Goal: Task Accomplishment & Management: Manage account settings

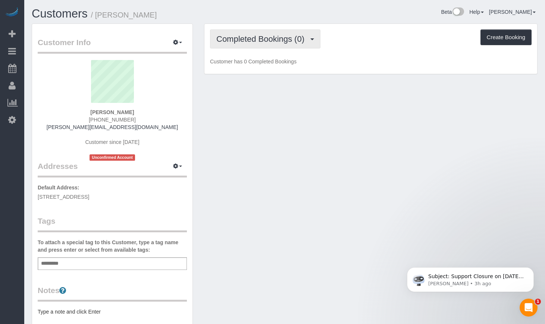
click at [286, 37] on span "Completed Bookings (0)" at bounding box center [263, 38] width 92 height 9
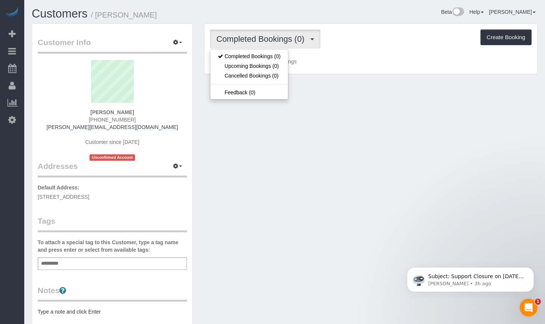
click at [286, 171] on div "Customer Info Edit Contact Info Send Message Email Preferences Special Sales Ta…" at bounding box center [284, 240] width 517 height 432
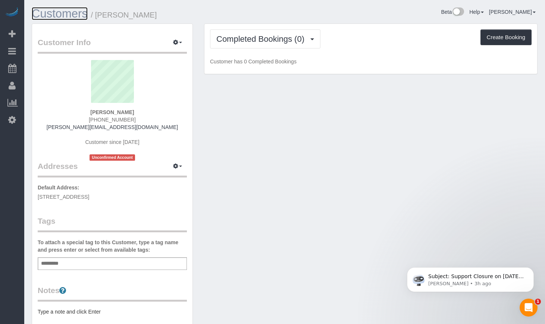
click at [72, 10] on link "Customers" at bounding box center [60, 13] width 56 height 13
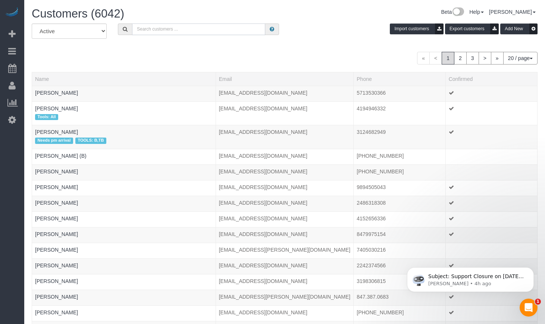
click at [166, 27] on input "text" at bounding box center [198, 30] width 133 height 12
type input "Pavitra"
click at [130, 31] on span at bounding box center [125, 30] width 14 height 12
click at [165, 30] on input "Pavitra" at bounding box center [198, 30] width 133 height 12
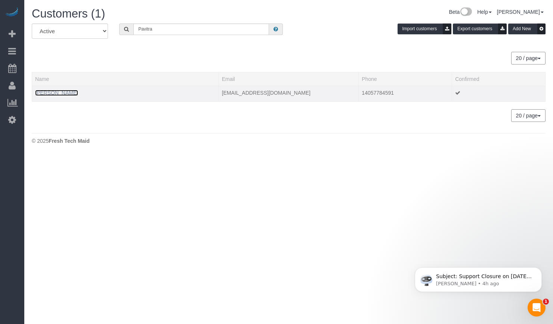
click at [51, 90] on link "Pavitra Muralidhar" at bounding box center [56, 93] width 43 height 6
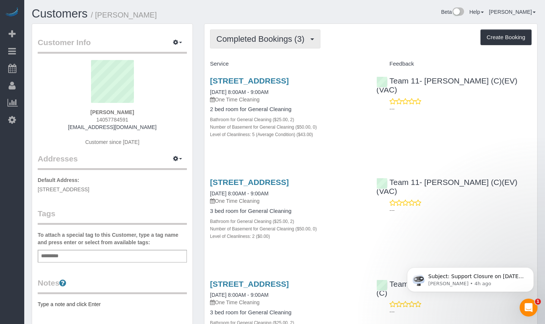
click at [255, 34] on span "Completed Bookings (3)" at bounding box center [263, 38] width 92 height 9
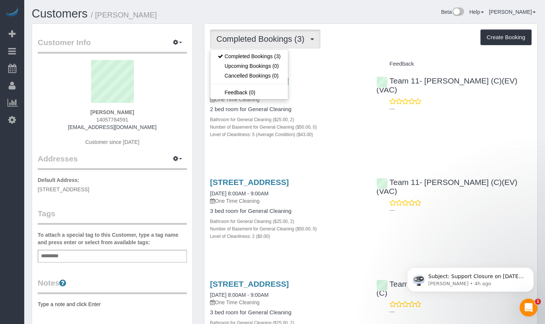
click at [364, 153] on div "5602 South Blackstone Ave, Apt 2, Chicago, IL 60637 08/25/2025 8:00AM - 9:00AM …" at bounding box center [288, 111] width 166 height 83
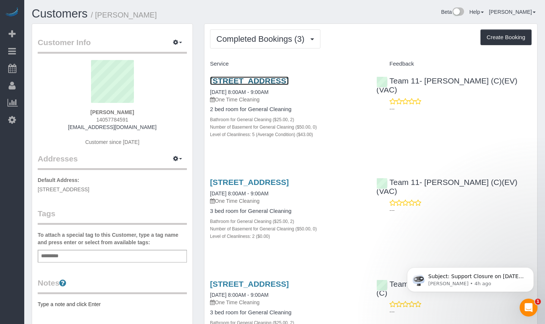
click at [267, 85] on link "5602 South Blackstone Ave, Apt 2, Chicago, IL 60637" at bounding box center [249, 81] width 79 height 9
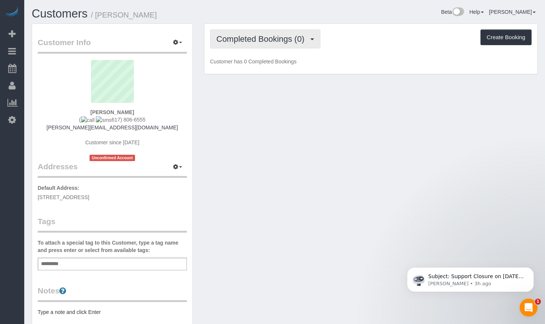
click at [268, 46] on button "Completed Bookings (0)" at bounding box center [265, 38] width 111 height 19
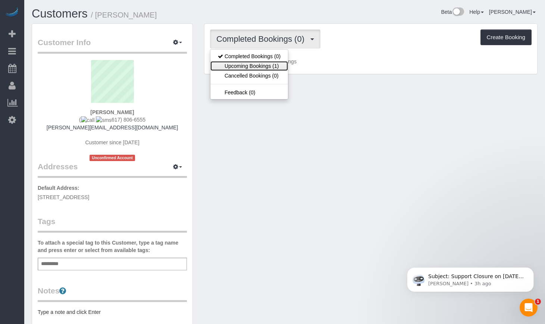
click at [267, 63] on link "Upcoming Bookings (1)" at bounding box center [250, 66] width 78 height 10
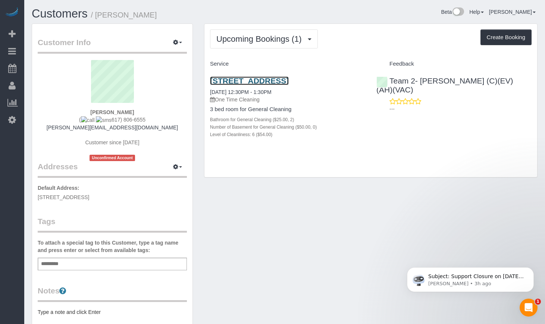
click at [267, 77] on link "[STREET_ADDRESS]" at bounding box center [249, 81] width 79 height 9
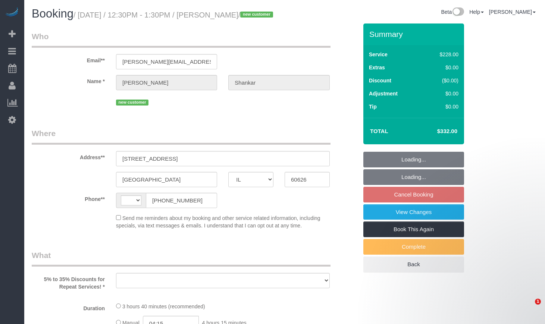
select select "IL"
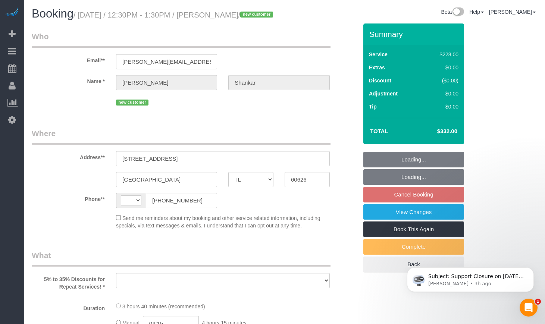
select select "string:US"
select select "object:573"
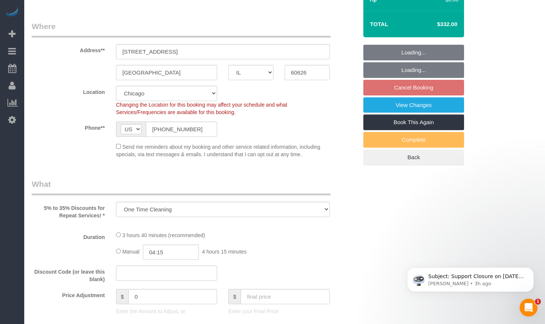
select select "512"
select select "2"
select select "6"
select select "number:1"
select select "number:58"
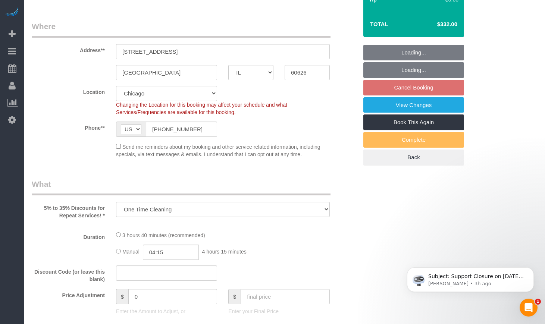
select select "number:139"
select select "number:106"
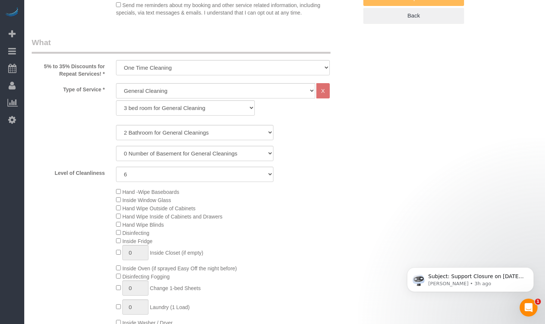
select select "spot1"
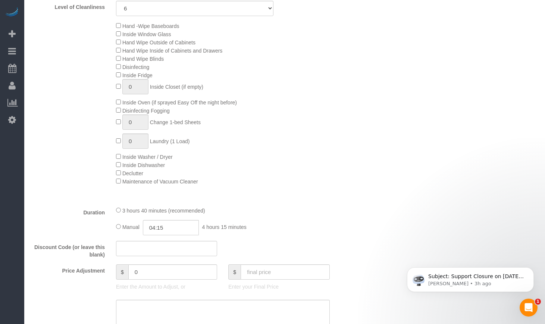
select select "2"
select select "6"
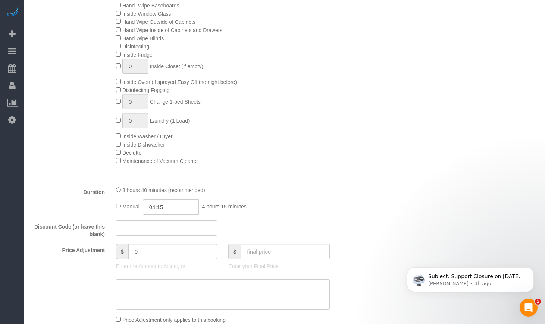
select select "object:1108"
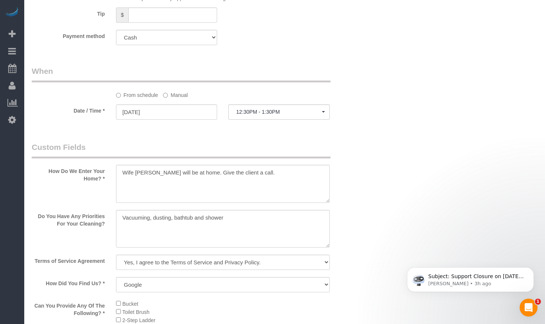
scroll to position [684, 0]
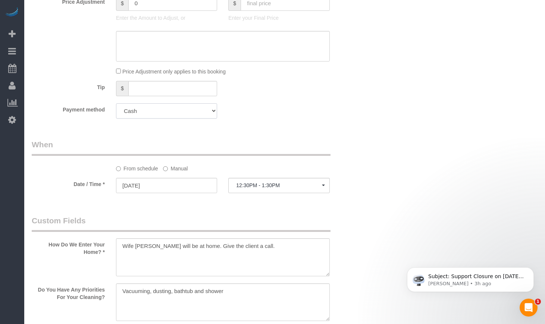
click at [200, 119] on select "Add Credit Card Cash Check Paypal" at bounding box center [166, 110] width 101 height 15
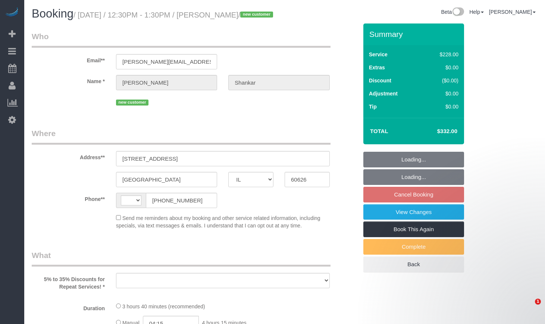
select select "IL"
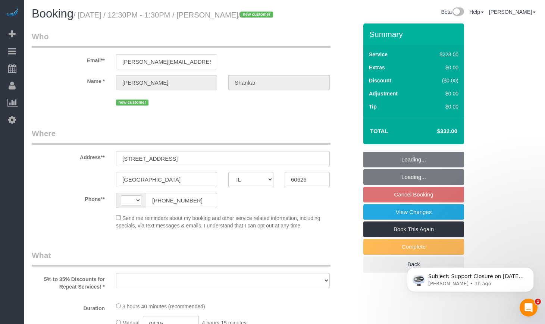
select select "string:US"
select select "object:575"
select select "number:1"
select select "number:58"
select select "number:139"
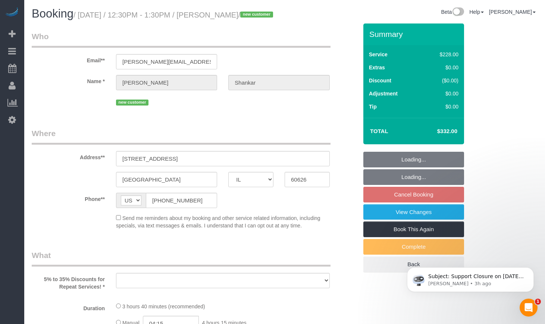
select select "number:106"
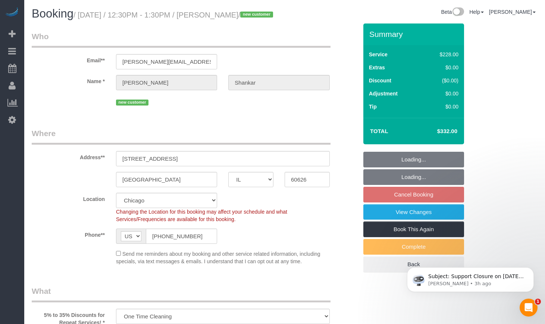
select select "512"
select select "2"
select select "6"
select select "spot1"
select select "object:1037"
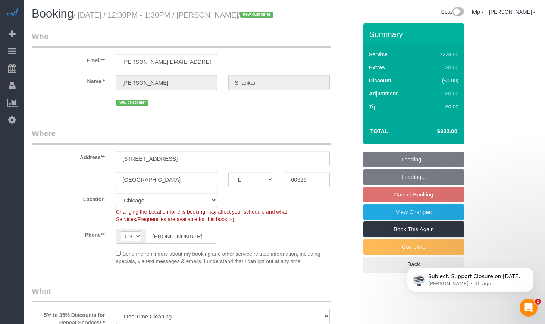
select select "2"
select select "6"
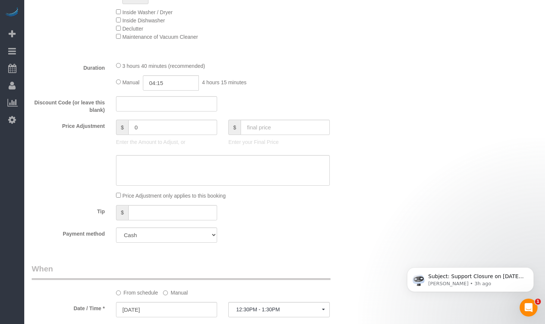
scroll to position [622, 0]
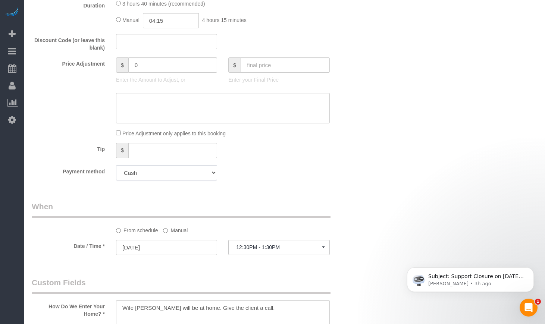
click at [203, 181] on select "Add Credit Card Cash Check Paypal" at bounding box center [166, 172] width 101 height 15
select select "string:fspay"
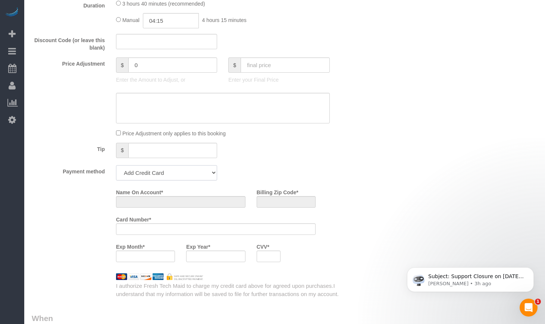
scroll to position [734, 0]
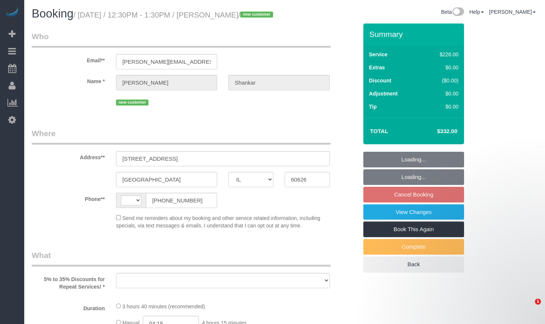
select select "IL"
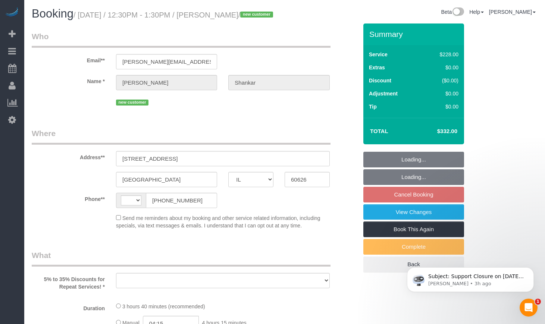
select select "string:[GEOGRAPHIC_DATA]"
select select "object:575"
select select "number:1"
select select "number:58"
select select "number:139"
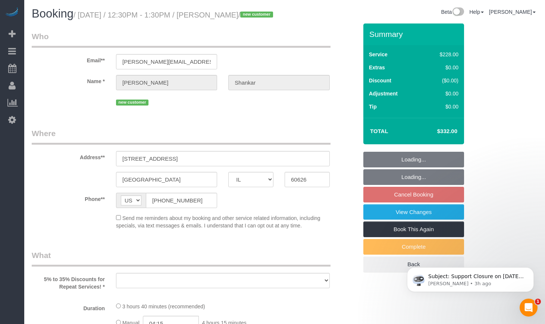
select select "number:106"
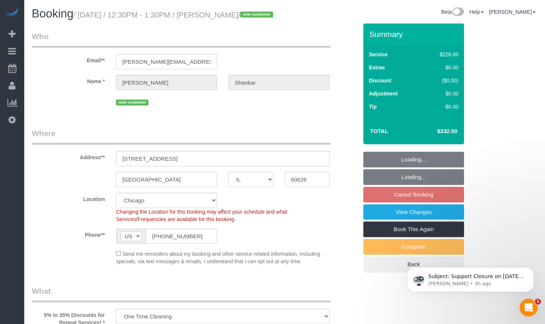
select select "512"
select select "2"
select select "6"
select select "object:1032"
select select "spot1"
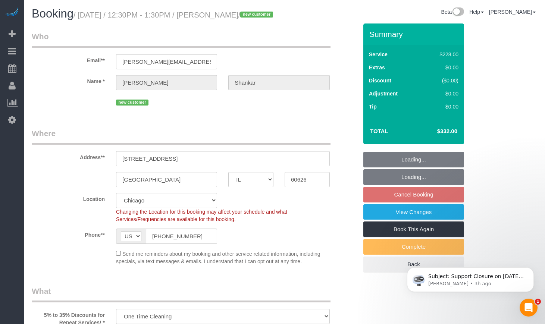
select select "2"
select select "6"
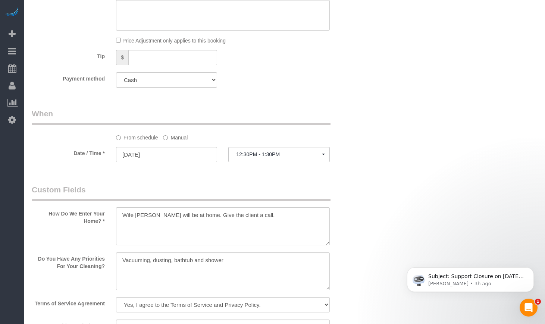
scroll to position [747, 0]
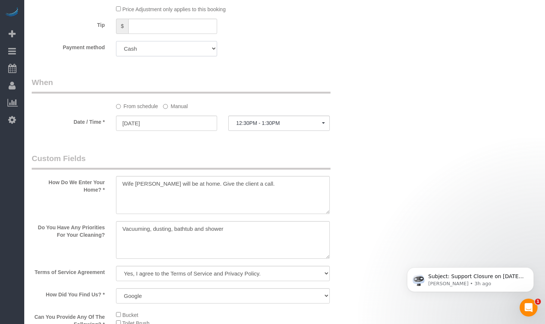
click at [172, 56] on select "Add Credit Card Cash Check Paypal" at bounding box center [166, 48] width 101 height 15
select select "string:fspay"
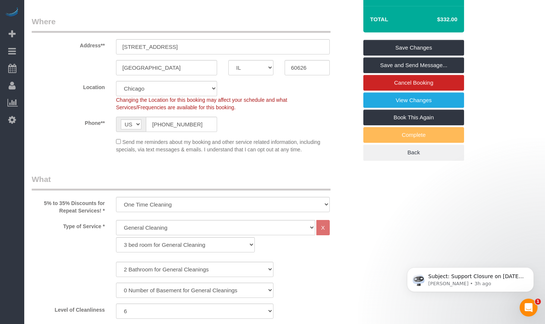
scroll to position [0, 0]
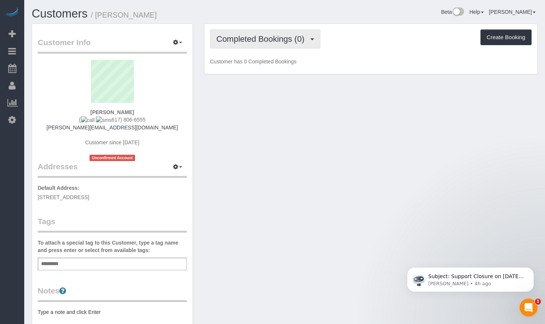
click at [261, 44] on button "Completed Bookings (0)" at bounding box center [265, 38] width 111 height 19
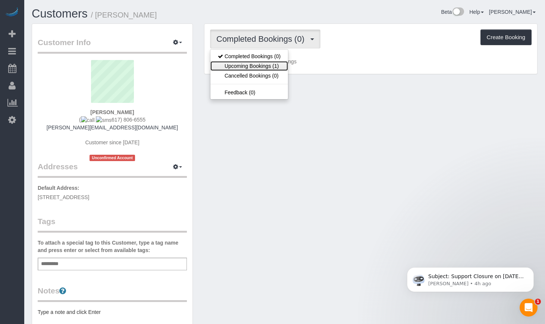
click at [262, 67] on link "Upcoming Bookings (1)" at bounding box center [250, 66] width 78 height 10
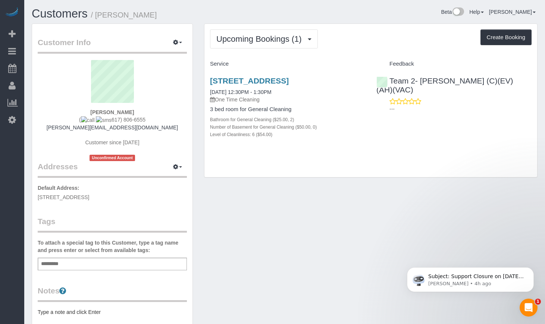
click at [253, 75] on div "6527 N Bosworth Ave Apt 2, Chicago, IL 60626 08/29/2025 12:30PM - 1:30PM One Ti…" at bounding box center [288, 111] width 166 height 83
click at [251, 82] on link "6527 N Bosworth Ave Apt 2, Chicago, IL 60626" at bounding box center [249, 81] width 79 height 9
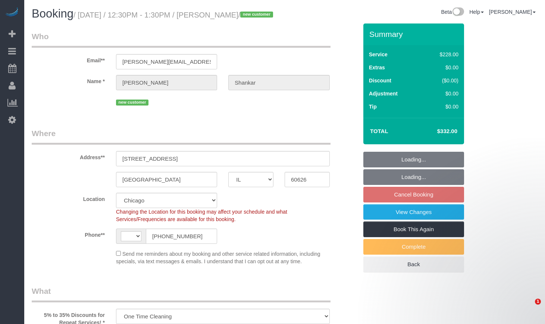
select select "IL"
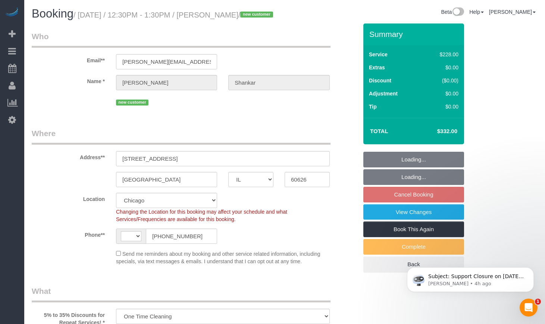
select select "object:333"
select select "string:[GEOGRAPHIC_DATA]"
select select "number:1"
select select "number:58"
select select "number:139"
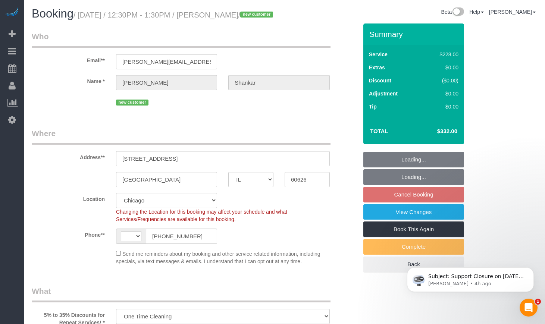
select select "number:106"
select select "512"
select select "2"
select select "6"
select select "spot1"
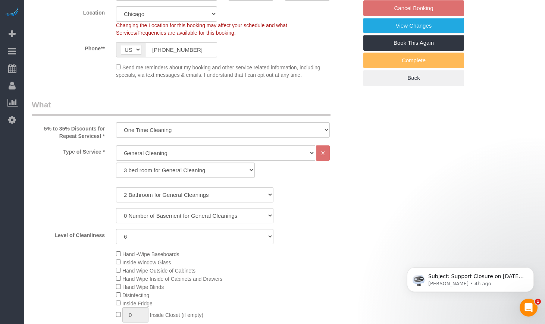
select select "2"
select select "6"
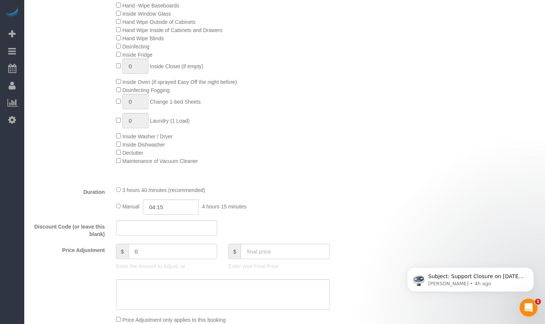
scroll to position [622, 0]
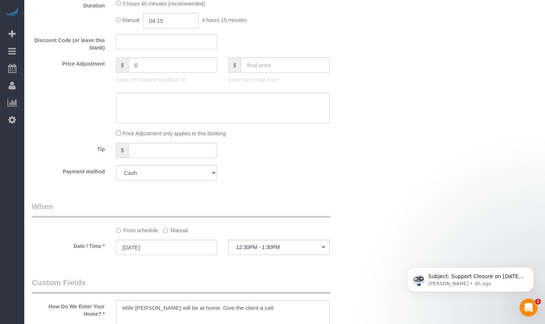
click at [199, 181] on select "Add Credit Card Cash Check Paypal" at bounding box center [166, 172] width 101 height 15
click at [198, 181] on select "Add Credit Card Cash Check Paypal" at bounding box center [166, 172] width 101 height 15
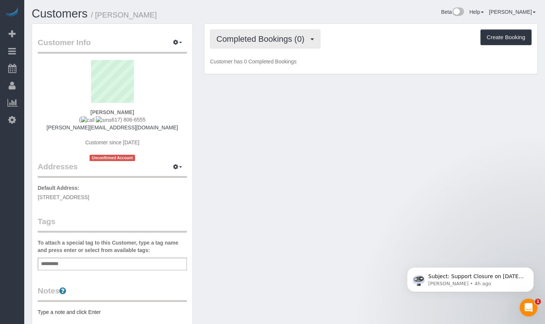
click at [247, 35] on span "Completed Bookings (0)" at bounding box center [263, 38] width 92 height 9
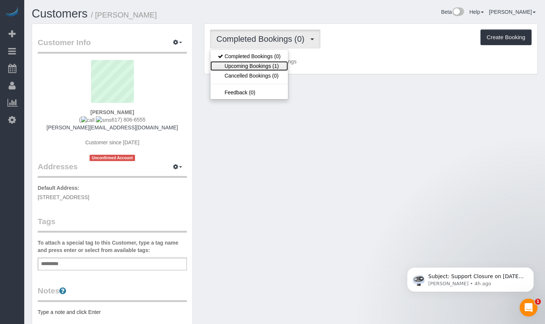
click at [253, 65] on link "Upcoming Bookings (1)" at bounding box center [250, 66] width 78 height 10
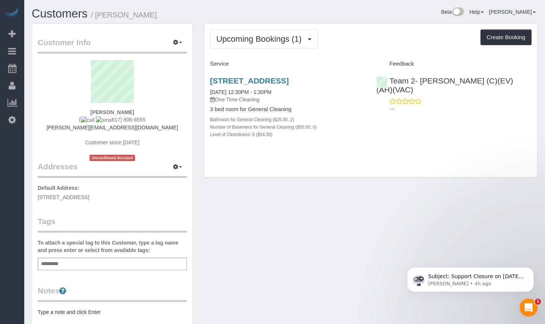
click at [225, 76] on div "6527 N Bosworth Ave Apt 2, Chicago, IL 60626 08/29/2025 12:30PM - 1:30PM One Ti…" at bounding box center [288, 111] width 166 height 83
click at [224, 79] on link "6527 N Bosworth Ave Apt 2, Chicago, IL 60626" at bounding box center [249, 81] width 79 height 9
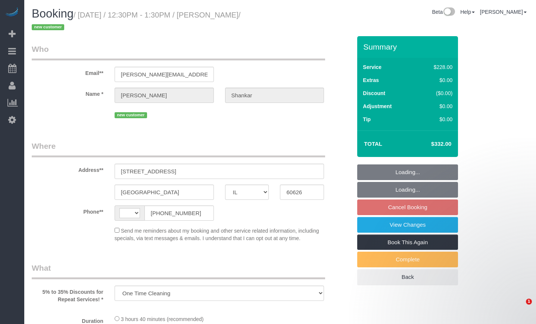
select select "IL"
select select "number:1"
select select "number:58"
select select "number:139"
select select "number:106"
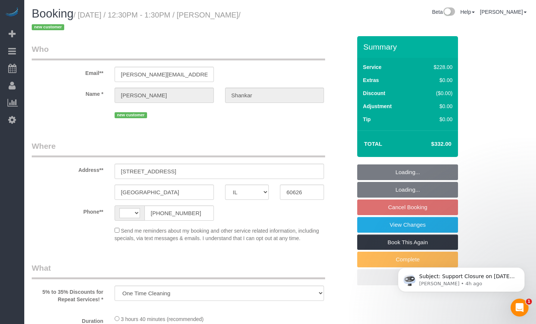
select select "string:US"
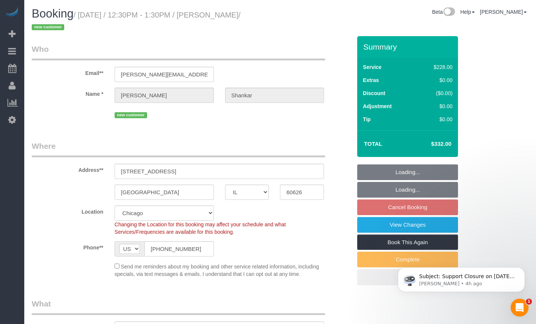
select select "512"
select select "2"
select select "6"
select select "spot1"
select select "object:1037"
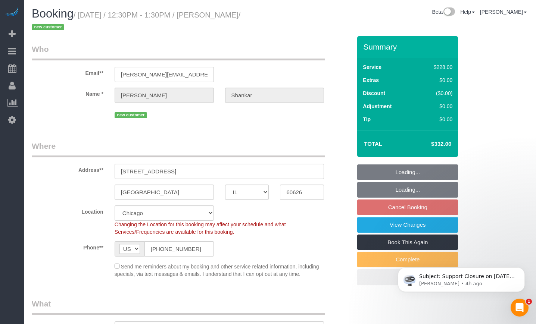
select select "2"
select select "6"
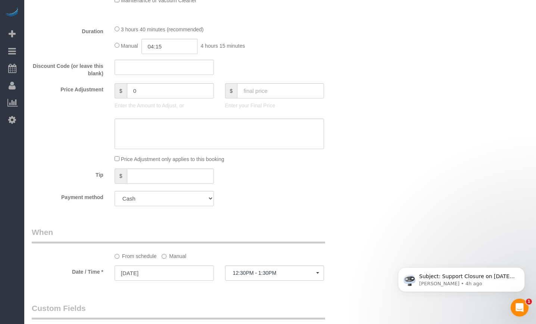
scroll to position [627, 0]
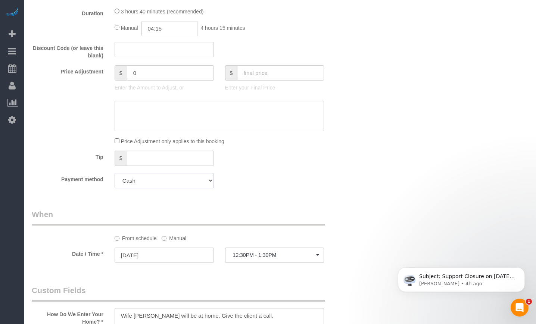
click at [190, 184] on select "Add Credit Card Cash Check Paypal" at bounding box center [164, 180] width 99 height 15
click at [278, 176] on div "Payment method Add Credit Card Cash Check Paypal" at bounding box center [191, 180] width 331 height 15
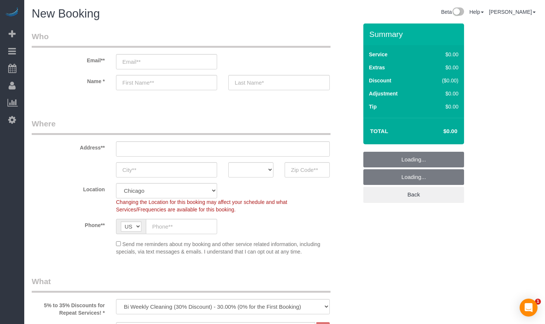
select select "512"
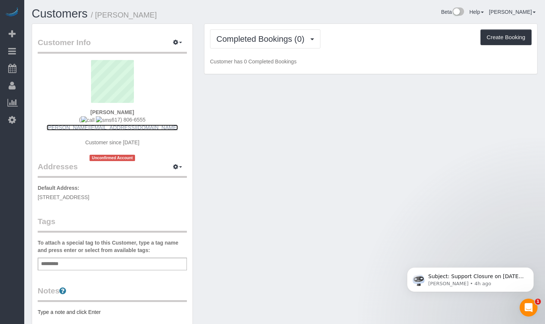
click at [105, 130] on link "ananth.shankar@gmail.com" at bounding box center [112, 128] width 131 height 6
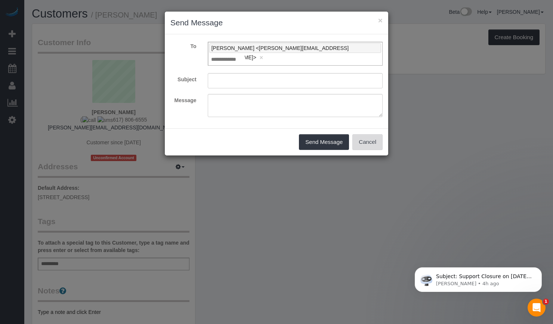
click at [370, 134] on button "Cancel" at bounding box center [367, 142] width 30 height 16
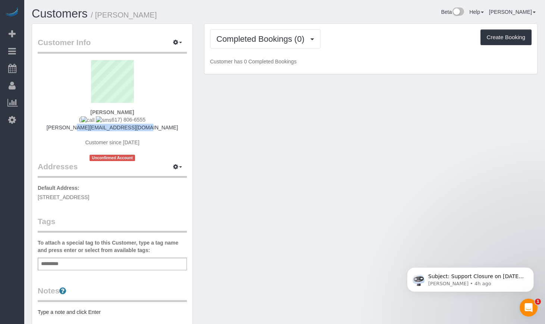
drag, startPoint x: 79, startPoint y: 128, endPoint x: 161, endPoint y: 129, distance: 81.4
click at [161, 129] on div "Ananth Shankar ( 617) 806-6555 ananth.shankar@gmail.com Customer since 2025 Unc…" at bounding box center [112, 110] width 149 height 101
drag, startPoint x: 161, startPoint y: 129, endPoint x: 73, endPoint y: 130, distance: 87.7
click at [73, 130] on div "Ananth Shankar ( 617) 806-6555 ananth.shankar@gmail.com Customer since 2025 Unc…" at bounding box center [112, 110] width 149 height 101
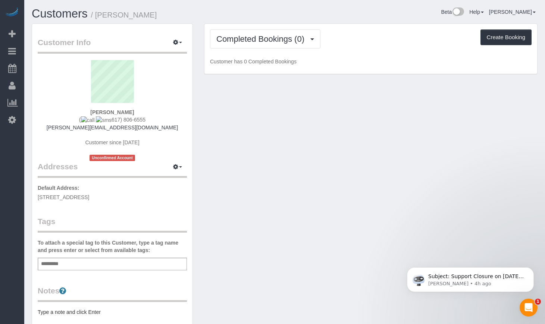
click at [38, 140] on div "Ananth Shankar ( 617) 806-6555 ananth.shankar@gmail.com Customer since 2025 Unc…" at bounding box center [112, 110] width 149 height 101
drag, startPoint x: 69, startPoint y: 124, endPoint x: 178, endPoint y: 125, distance: 109.0
click at [178, 125] on div "Ananth Shankar ( 617) 806-6555 ananth.shankar@gmail.com Customer since 2025 Unc…" at bounding box center [112, 110] width 149 height 101
drag, startPoint x: 159, startPoint y: 128, endPoint x: 75, endPoint y: 128, distance: 84.7
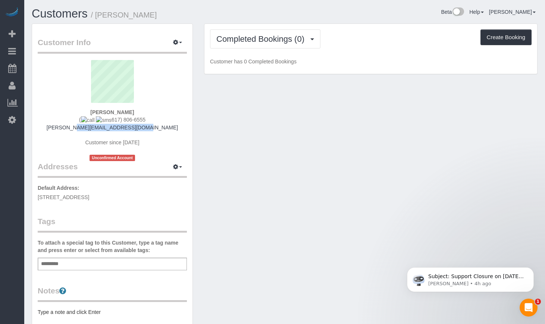
click at [75, 128] on div "Ananth Shankar ( 617) 806-6555 ananth.shankar@gmail.com Customer since 2025 Unc…" at bounding box center [112, 110] width 149 height 101
click at [72, 135] on div "Ananth Shankar ( 617) 806-6555 ananth.shankar@gmail.com Customer since 2025 Unc…" at bounding box center [112, 110] width 149 height 101
drag, startPoint x: 158, startPoint y: 128, endPoint x: 65, endPoint y: 128, distance: 93.3
click at [65, 128] on div "Ananth Shankar ( 617) 806-6555 ananth.shankar@gmail.com Customer since 2025 Unc…" at bounding box center [112, 110] width 149 height 101
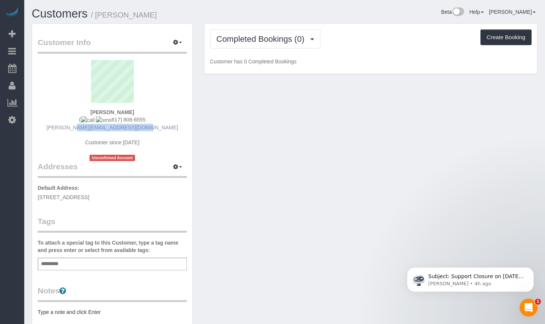
drag, startPoint x: 157, startPoint y: 128, endPoint x: 80, endPoint y: 128, distance: 76.9
click at [80, 128] on div "Ananth Shankar ( 617) 806-6555 ananth.shankar@gmail.com Customer since 2025 Unc…" at bounding box center [112, 110] width 149 height 101
click at [72, 131] on div "Ananth Shankar ( 617) 806-6555 ananth.shankar@gmail.com Customer since 2025 Unc…" at bounding box center [112, 110] width 149 height 101
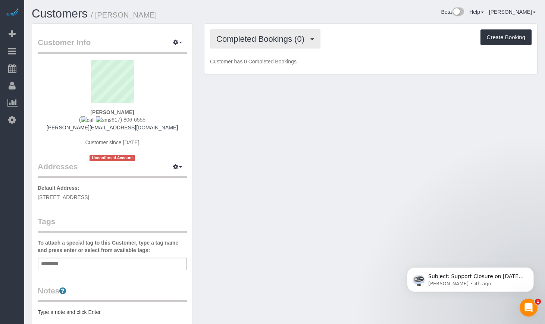
click at [293, 33] on button "Completed Bookings (0)" at bounding box center [265, 38] width 111 height 19
click at [250, 41] on span "Completed Bookings (0)" at bounding box center [263, 38] width 92 height 9
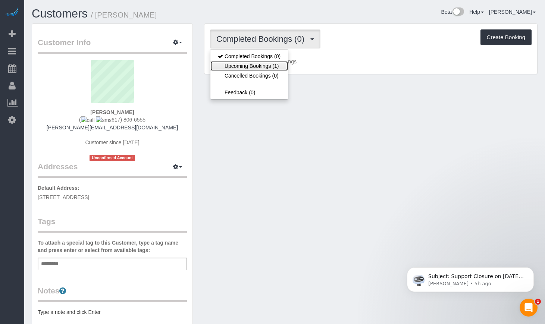
click at [250, 68] on link "Upcoming Bookings (1)" at bounding box center [250, 66] width 78 height 10
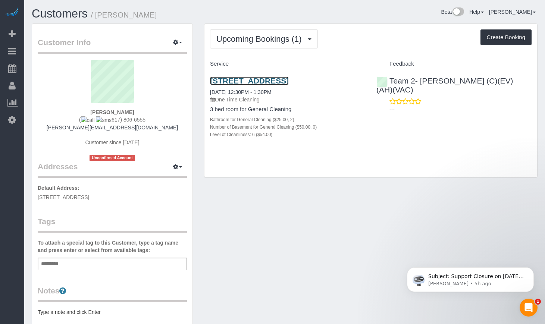
click at [248, 78] on link "6527 N Bosworth Ave Apt 2, Chicago, IL 60626" at bounding box center [249, 81] width 79 height 9
click at [236, 80] on link "6527 N Bosworth Ave Apt 2, Chicago, IL 60626" at bounding box center [249, 81] width 79 height 9
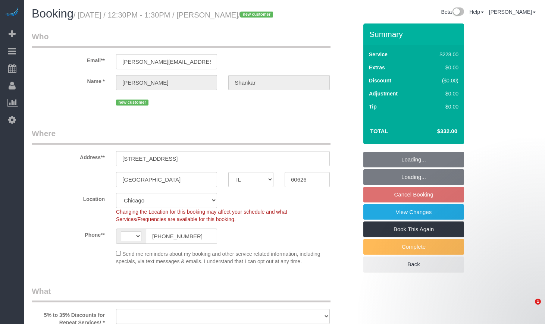
select select "IL"
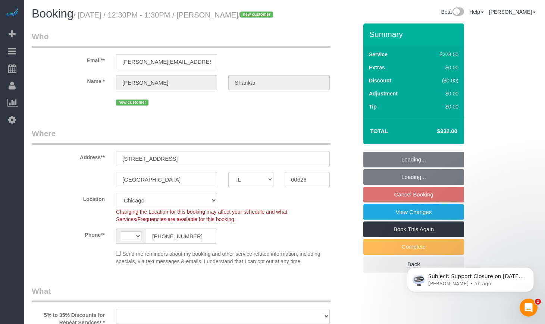
select select "number:1"
select select "number:58"
select select "number:139"
select select "number:106"
select select "string:[GEOGRAPHIC_DATA]"
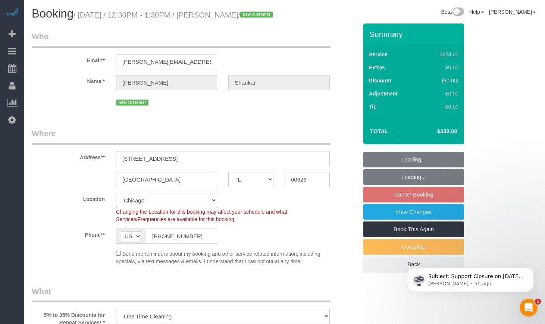
select select "object:1037"
select select "512"
select select "2"
select select "6"
select select "spot1"
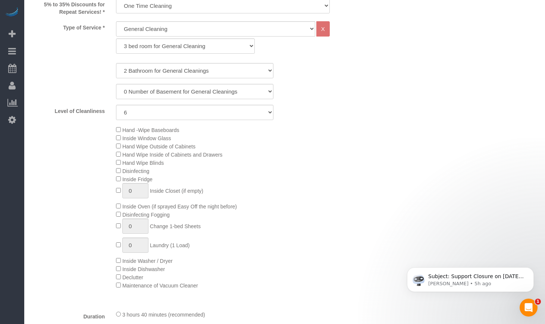
select select "2"
select select "6"
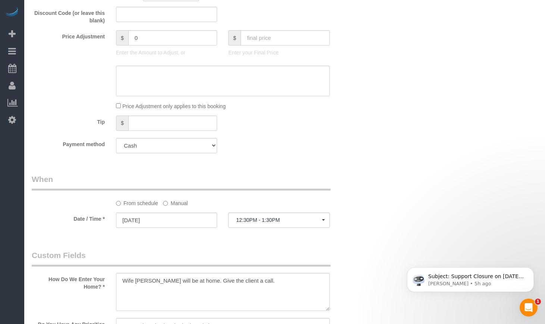
scroll to position [684, 0]
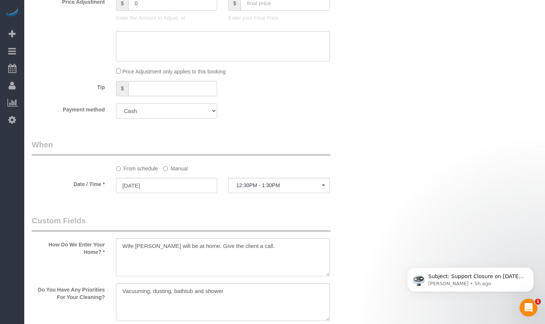
click at [214, 119] on select "Add Credit Card Cash Check Paypal" at bounding box center [166, 110] width 101 height 15
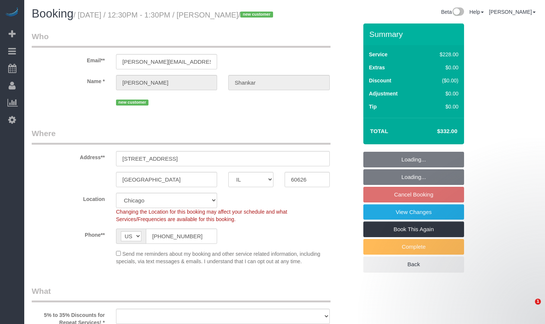
select select "IL"
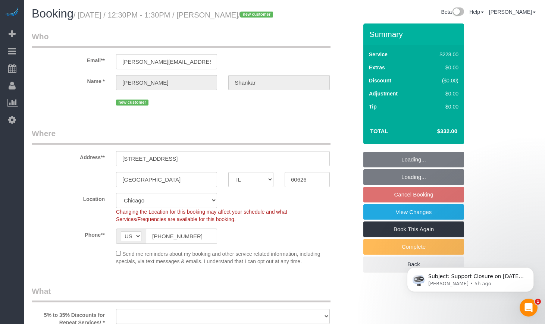
select select "object:575"
select select "spot1"
select select "number:1"
select select "number:58"
select select "number:139"
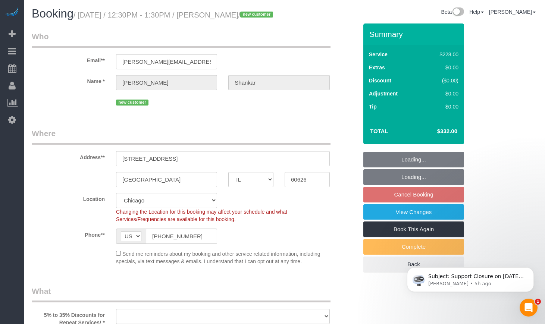
select select "number:106"
select select "object:1037"
select select "512"
select select "2"
select select "6"
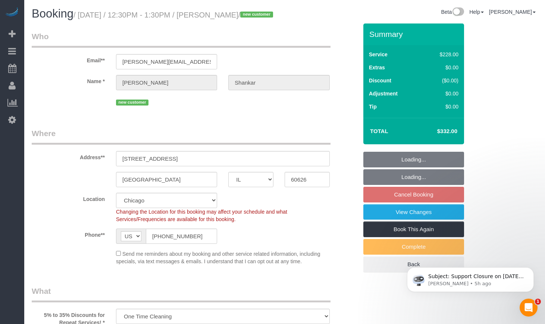
select select "2"
select select "6"
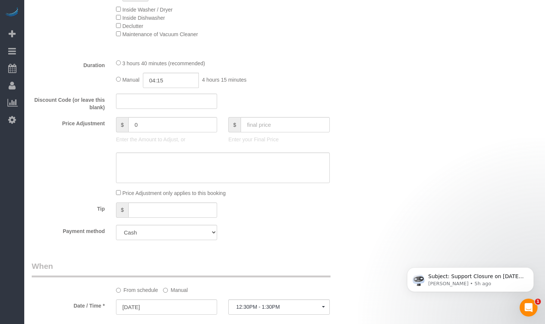
scroll to position [684, 0]
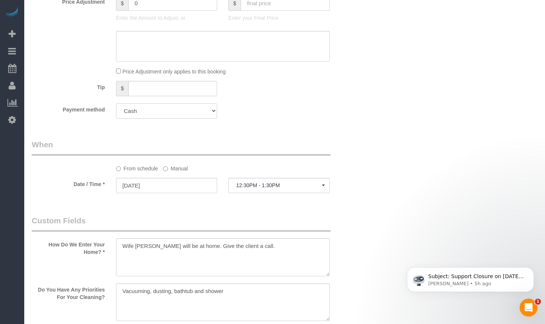
drag, startPoint x: 0, startPoint y: 0, endPoint x: 153, endPoint y: 119, distance: 193.4
click at [153, 119] on select "Add Credit Card Cash Check Paypal" at bounding box center [166, 110] width 101 height 15
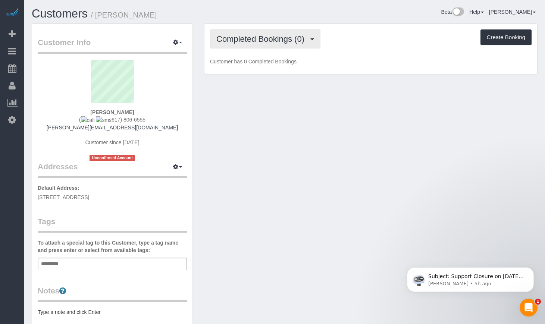
click at [290, 40] on span "Completed Bookings (0)" at bounding box center [263, 38] width 92 height 9
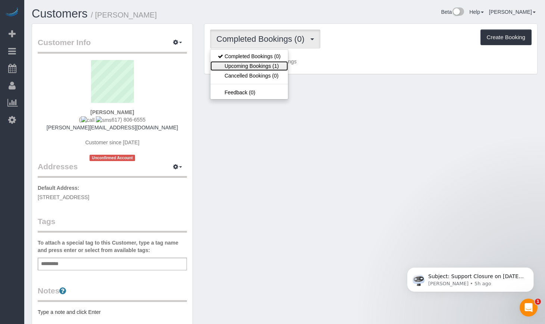
click at [248, 69] on link "Upcoming Bookings (1)" at bounding box center [250, 66] width 78 height 10
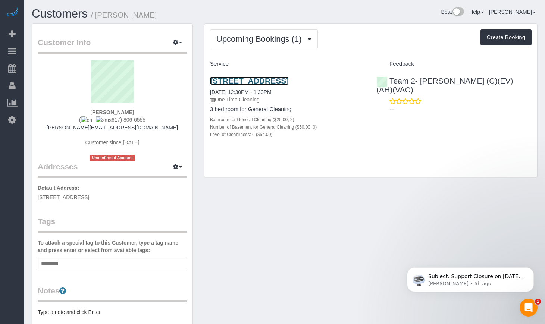
click at [272, 81] on link "6527 N Bosworth Ave Apt 2, Chicago, IL 60626" at bounding box center [249, 81] width 79 height 9
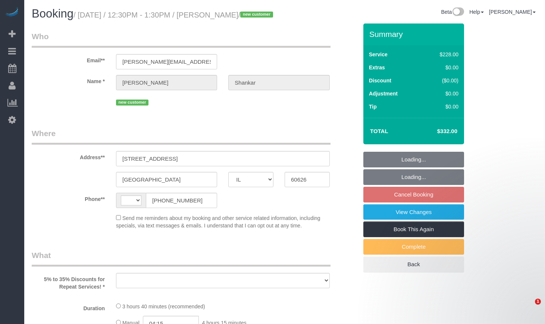
select select "IL"
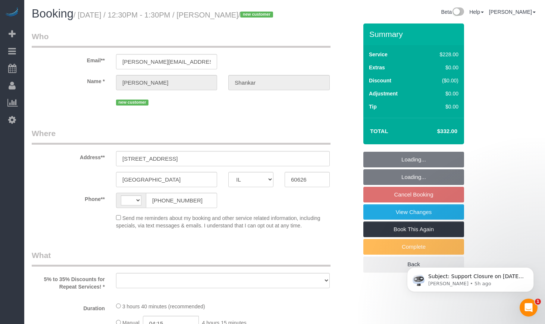
select select "number:1"
select select "number:58"
select select "number:139"
select select "number:106"
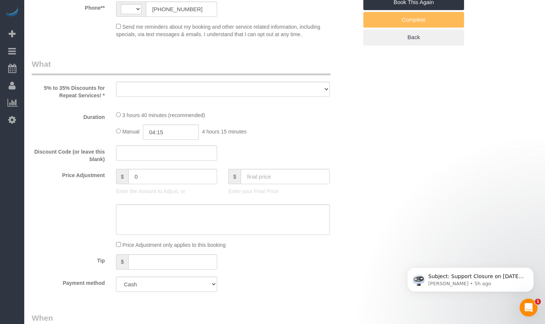
select select "string:[GEOGRAPHIC_DATA]"
select select "object:799"
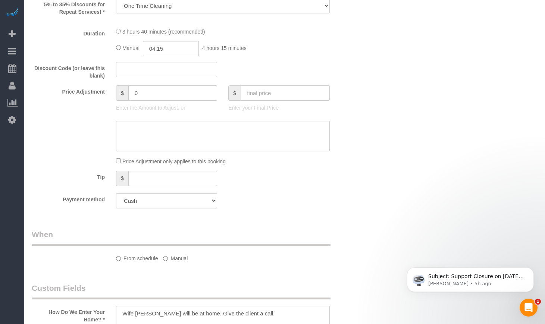
select select "512"
select select "2"
select select "6"
select select "spot1"
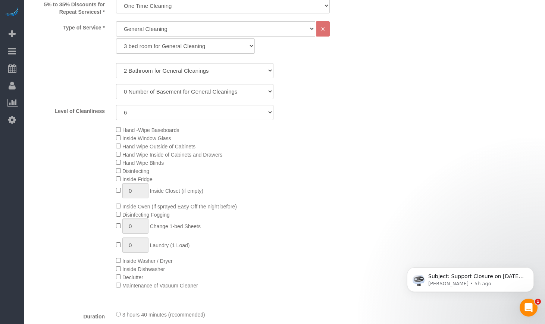
select select "object:1037"
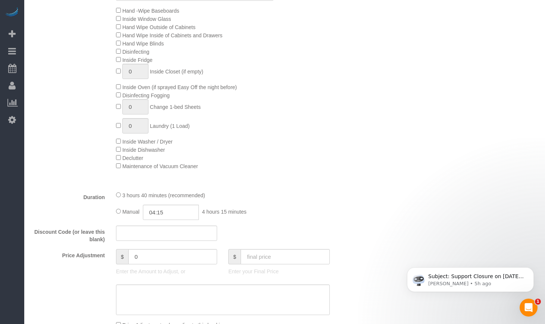
select select "2"
select select "6"
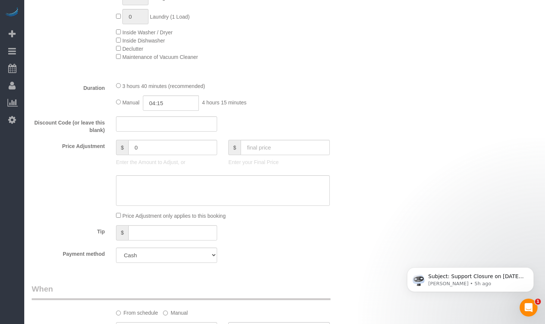
scroll to position [565, 0]
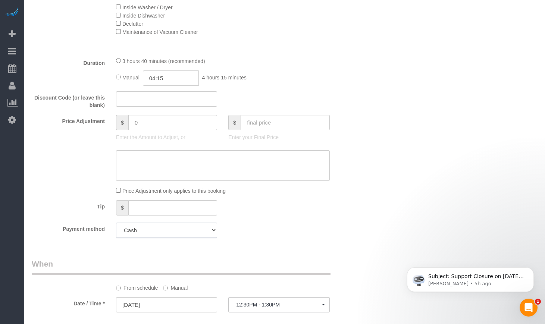
click at [169, 238] on select "Add Credit Card Cash Check Paypal" at bounding box center [166, 230] width 101 height 15
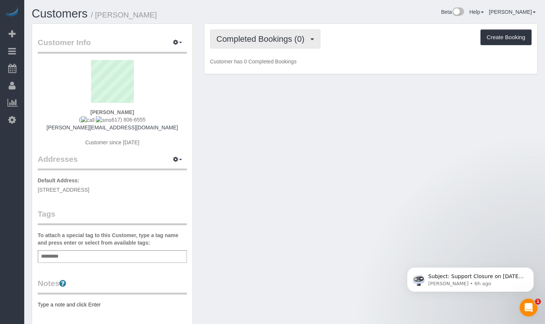
click at [276, 39] on span "Completed Bookings (0)" at bounding box center [263, 38] width 92 height 9
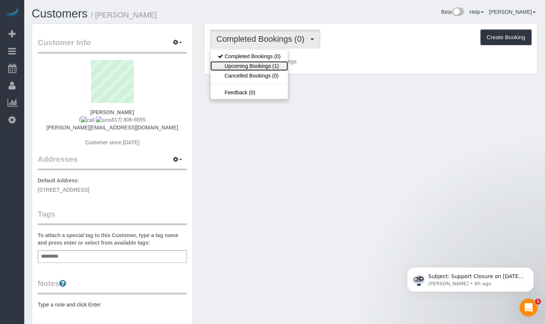
click at [264, 68] on link "Upcoming Bookings (1)" at bounding box center [250, 66] width 78 height 10
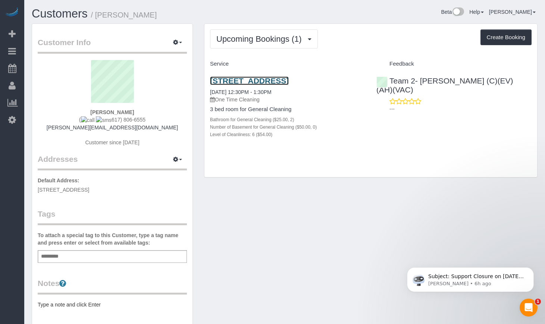
click at [281, 81] on link "6527 N Bosworth Ave Apt 2, Chicago, IL 60626" at bounding box center [249, 81] width 79 height 9
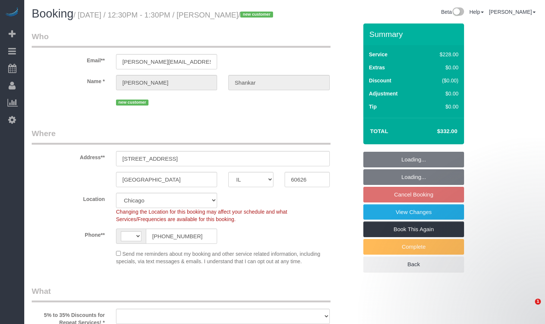
select select "IL"
select select "string:cash"
select select "number:1"
select select "number:58"
select select "number:139"
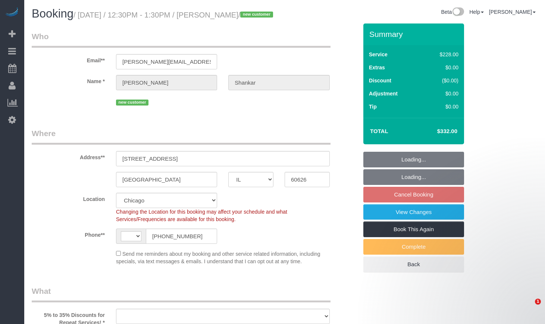
select select "number:106"
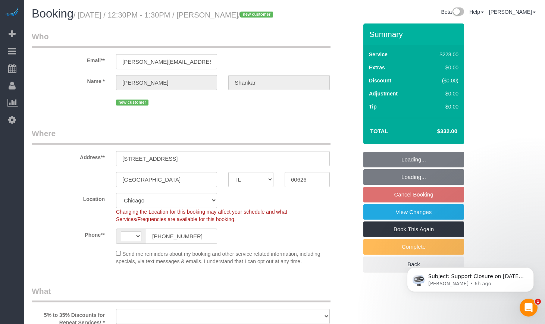
select select "string:US"
select select "object:799"
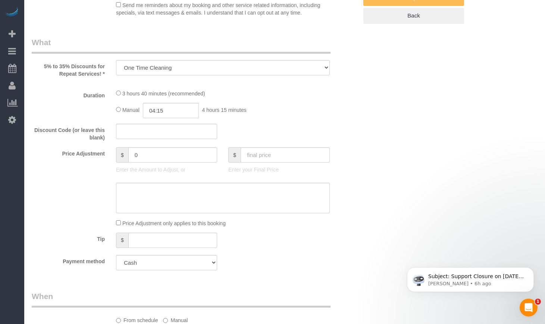
select select "spot1"
select select "object:1037"
select select "512"
select select "2"
select select "6"
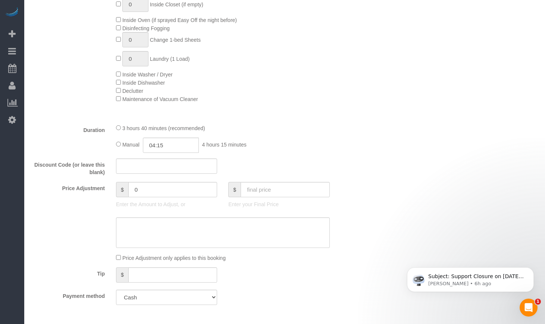
select select "2"
select select "6"
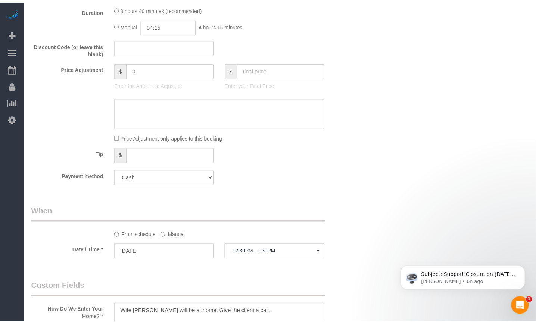
scroll to position [684, 0]
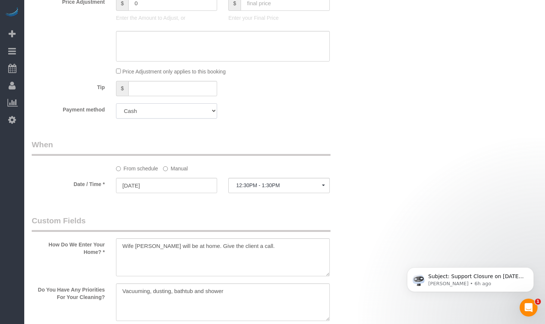
click at [169, 119] on select "Visa - 0312 - 02/2026 (Default) Add Credit Card ─────────────── Cash Check Payp…" at bounding box center [166, 110] width 101 height 15
click at [303, 156] on legend "When" at bounding box center [181, 147] width 299 height 17
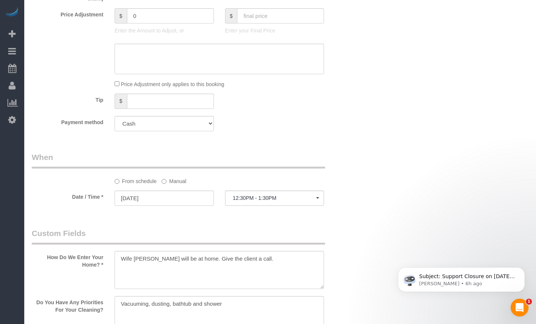
scroll to position [622, 0]
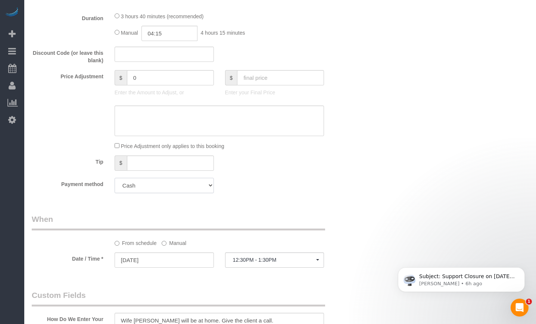
click at [177, 190] on select "Visa - 0312 - 02/2026 (Default) Add Credit Card ─────────────── Cash Check Payp…" at bounding box center [164, 185] width 99 height 15
select select "string:fspay-bd81d4a9-0332-412c-b586-096a36254d65"
click at [115, 178] on select "Visa - 0312 - 02/2026 (Default) Add Credit Card ─────────────── Cash Check Payp…" at bounding box center [164, 185] width 99 height 15
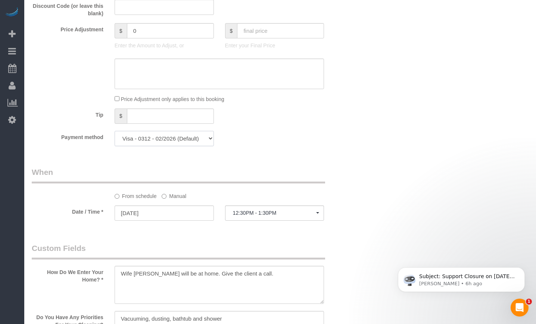
scroll to position [747, 0]
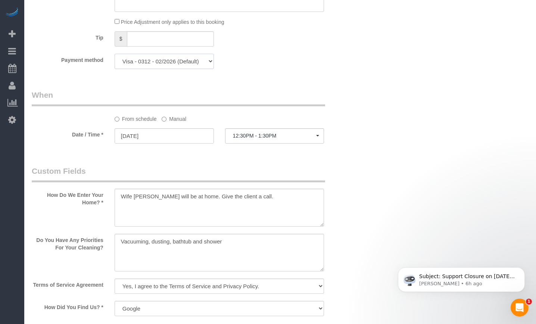
click at [182, 63] on select "Visa - 0312 - 02/2026 (Default) Add Credit Card ─────────────── Cash Check Payp…" at bounding box center [164, 61] width 99 height 15
click at [115, 54] on select "Visa - 0312 - 02/2026 (Default) Add Credit Card ─────────────── Cash Check Payp…" at bounding box center [164, 61] width 99 height 15
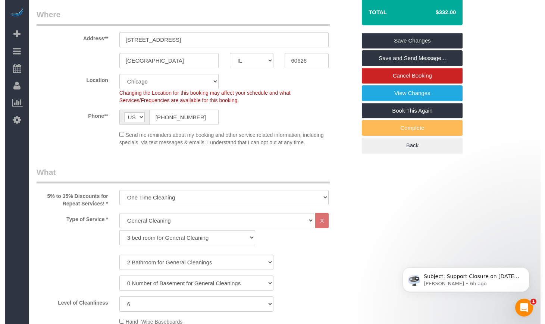
scroll to position [0, 0]
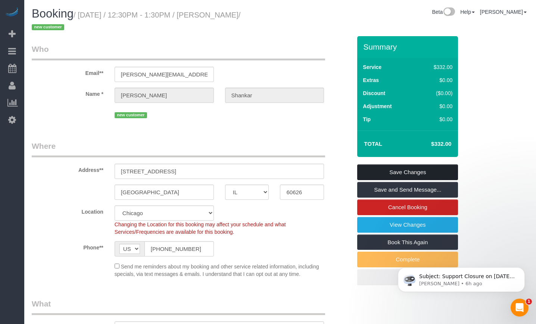
click at [422, 170] on link "Save Changes" at bounding box center [407, 173] width 101 height 16
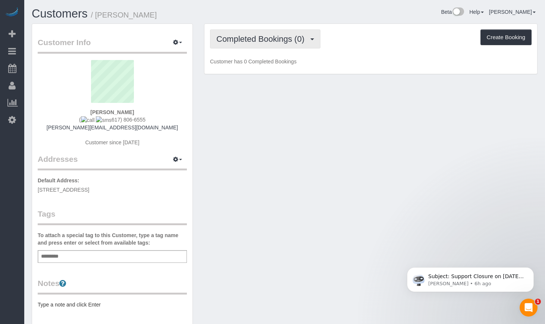
click at [266, 41] on span "Completed Bookings (0)" at bounding box center [263, 38] width 92 height 9
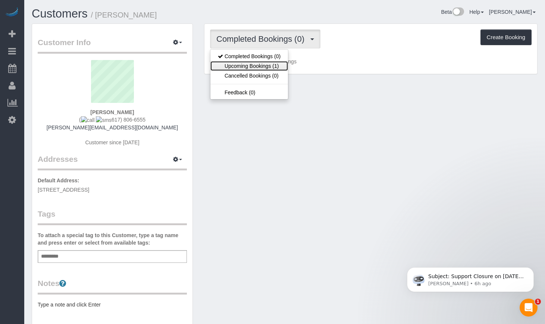
click at [261, 68] on link "Upcoming Bookings (1)" at bounding box center [250, 66] width 78 height 10
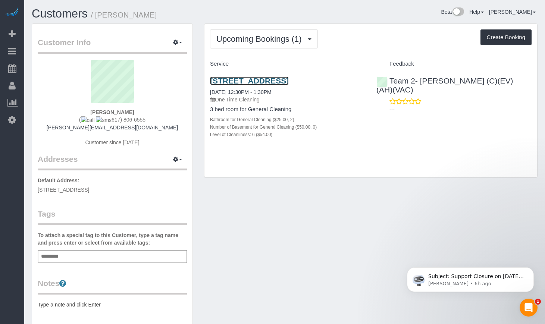
click at [222, 79] on link "6527 N Bosworth Ave Apt 2, Chicago, IL 60626" at bounding box center [249, 81] width 79 height 9
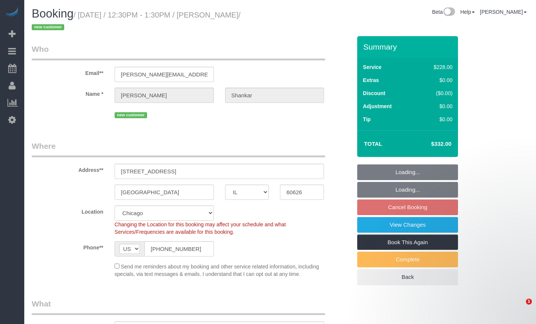
select select "IL"
select select "object:589"
select select "string:fspay-bd81d4a9-0332-412c-b586-096a36254d65"
select select "number:1"
select select "number:58"
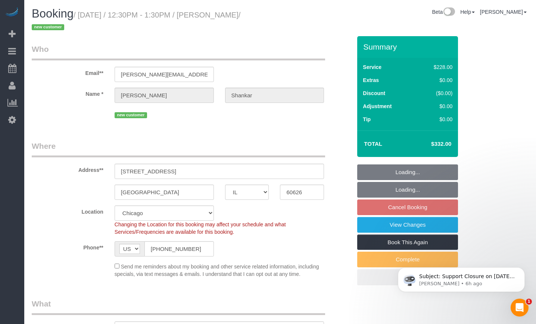
select select "number:139"
select select "number:106"
select select "512"
select select "2"
select select "6"
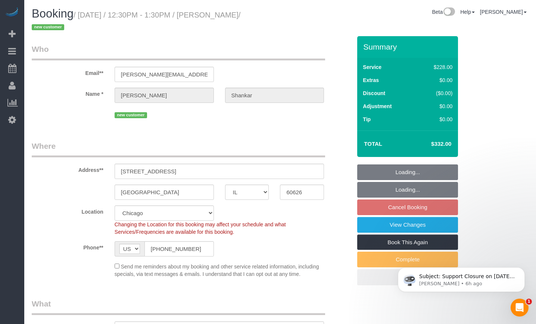
select select "spot1"
select select "object:1051"
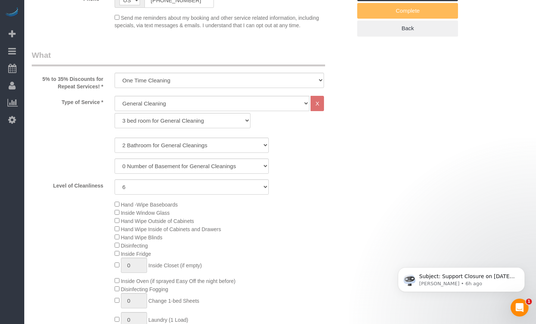
select select "2"
select select "6"
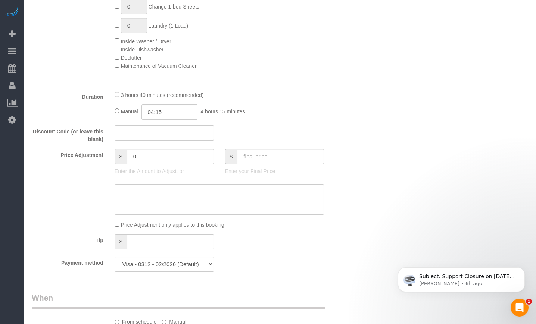
scroll to position [622, 0]
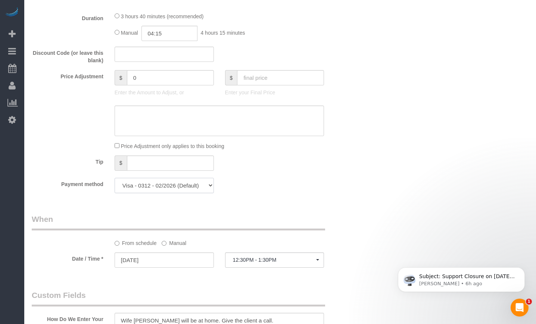
click at [206, 185] on select "Visa - 0312 - 02/2026 (Default) Add Credit Card ─────────────── Cash Check Payp…" at bounding box center [164, 185] width 99 height 15
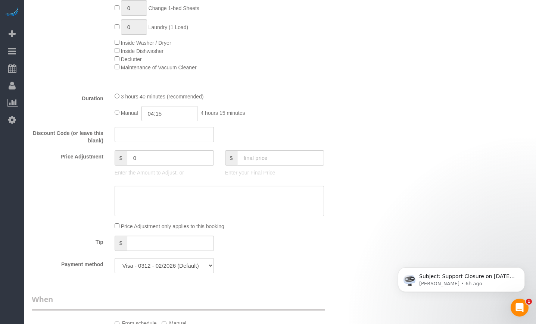
scroll to position [560, 0]
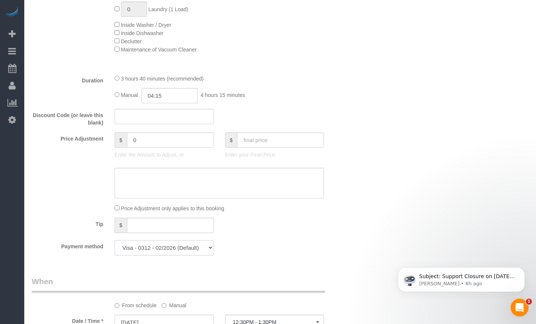
click at [204, 252] on select "Visa - 0312 - 02/2026 (Default) Add Credit Card ─────────────── Cash Check Payp…" at bounding box center [164, 247] width 99 height 15
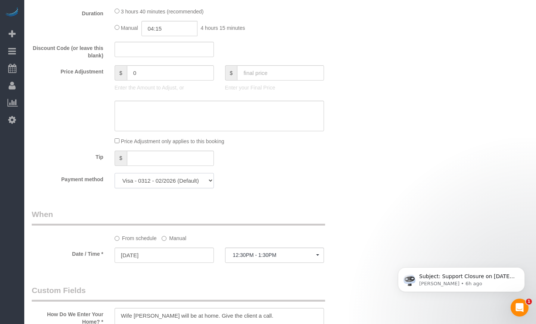
scroll to position [684, 0]
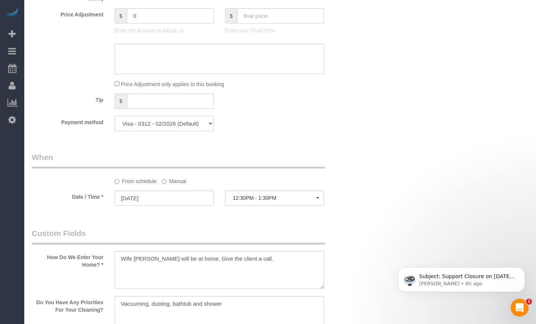
click at [202, 122] on select "Visa - 0312 - 02/2026 (Default) Add Credit Card ─────────────── Cash Check Payp…" at bounding box center [164, 123] width 99 height 15
click at [312, 127] on div "Payment method Visa - 0312 - 02/2026 (Default) Add Credit Card ─────────────── …" at bounding box center [191, 123] width 331 height 15
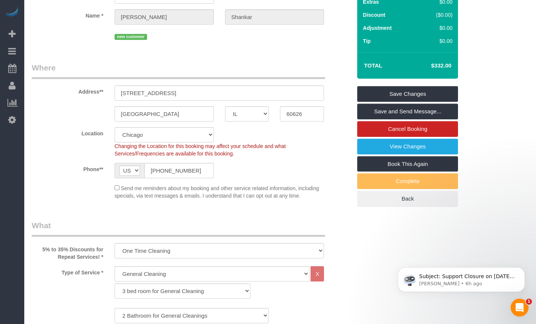
scroll to position [0, 0]
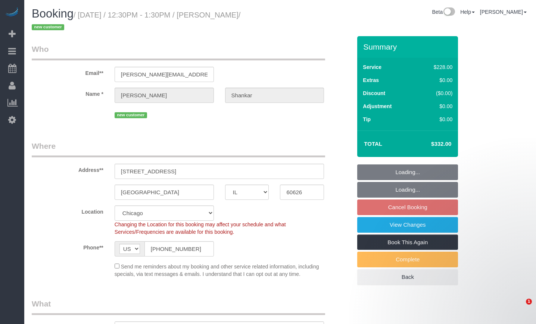
select select "IL"
select select "object:589"
select select "number:1"
select select "number:58"
select select "number:139"
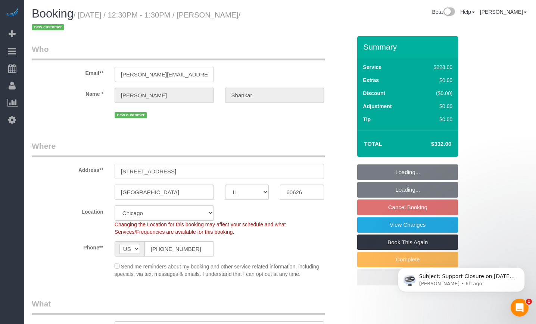
select select "number:106"
select select "512"
select select "2"
select select "6"
select select "spot1"
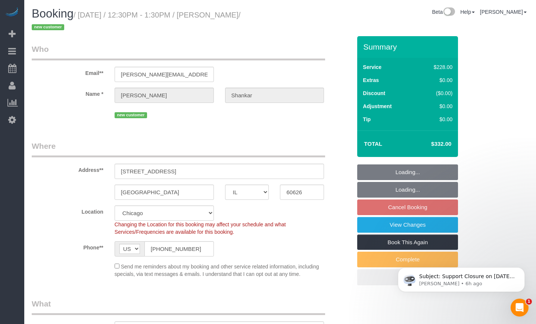
select select "object:1051"
select select "2"
select select "6"
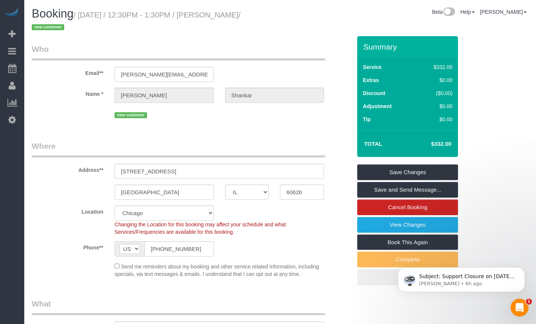
drag, startPoint x: 450, startPoint y: 142, endPoint x: 426, endPoint y: 142, distance: 24.6
click at [426, 142] on td "$332.00" at bounding box center [430, 144] width 49 height 19
copy h4 "$332.00"
drag, startPoint x: 279, startPoint y: 13, endPoint x: 212, endPoint y: 13, distance: 67.2
click at [212, 13] on div "Booking / August 29, 2025 / 12:30PM - 1:30PM / Ananth Shankar / new customer" at bounding box center [153, 21] width 254 height 29
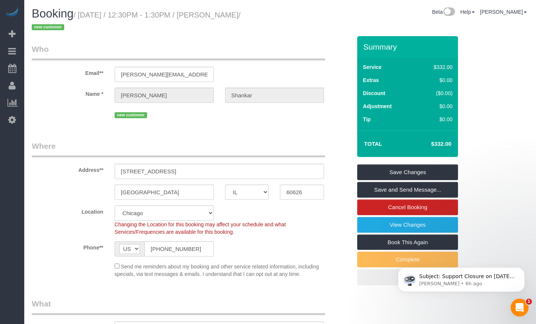
copy small "Ananth Shankar /"
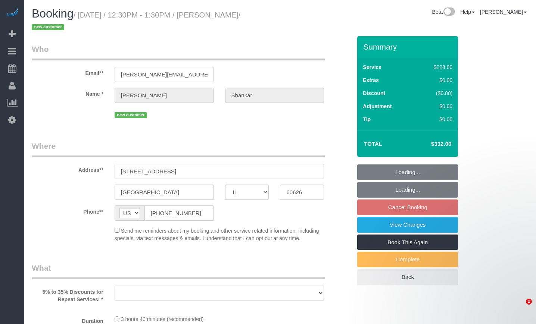
select select "IL"
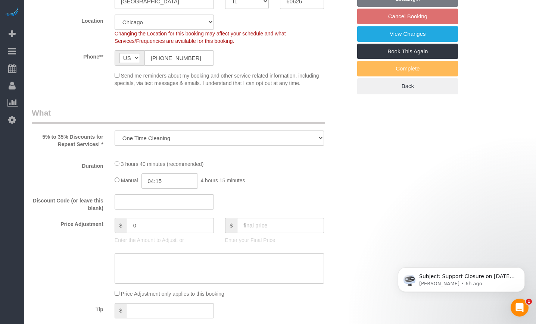
select select "object:906"
select select "512"
select select "2"
select select "6"
select select "spot1"
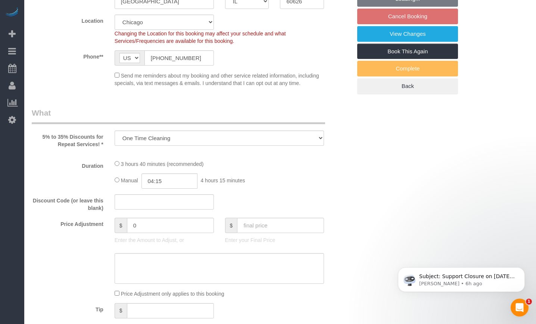
select select "number:1"
select select "number:58"
select select "number:139"
select select "number:106"
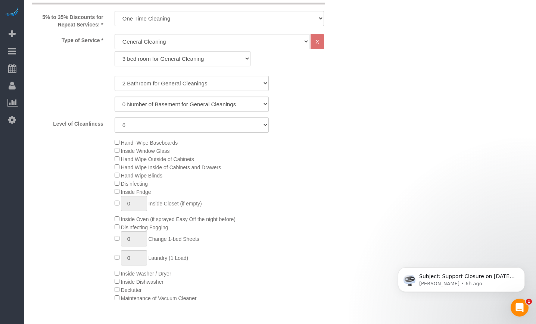
select select "2"
select select "6"
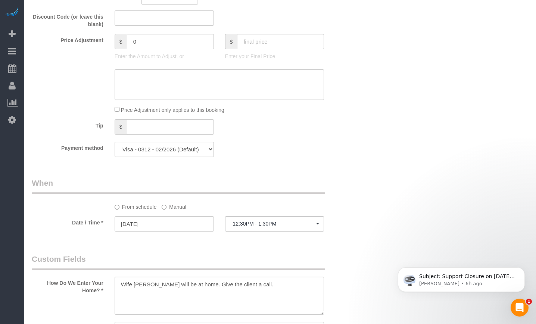
scroll to position [684, 0]
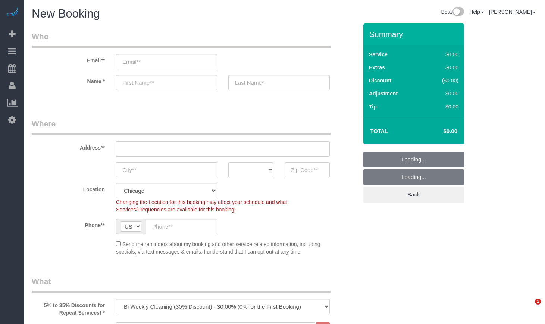
select select "512"
